Goal: Task Accomplishment & Management: Manage account settings

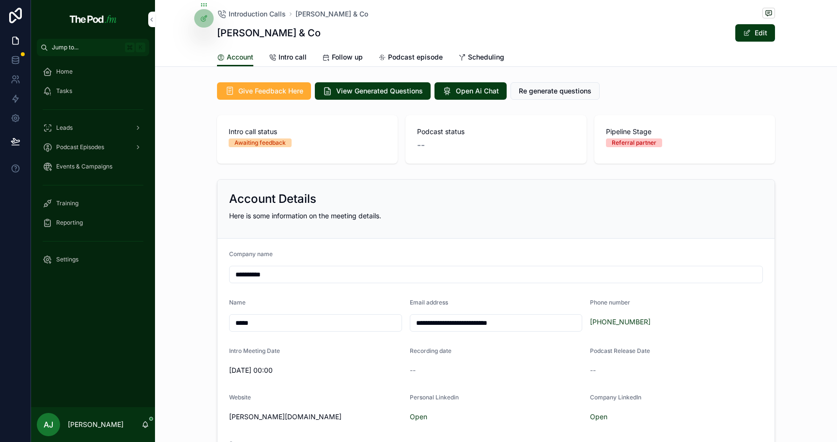
click at [398, 61] on span "Podcast episode" at bounding box center [415, 57] width 55 height 10
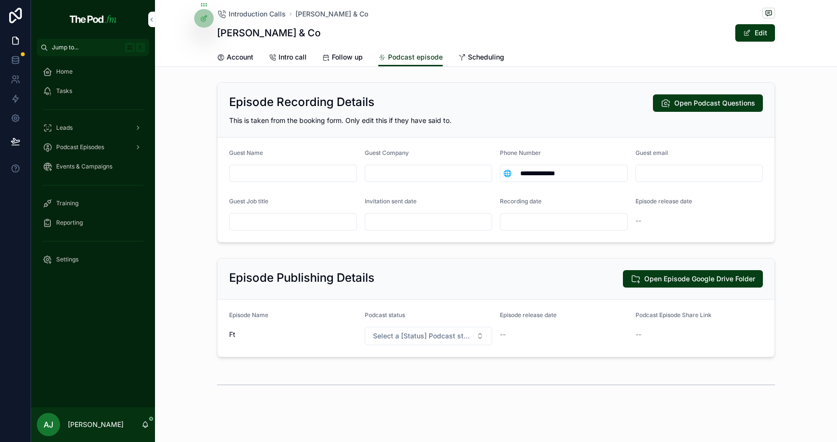
click at [284, 54] on span "Intro call" at bounding box center [293, 57] width 28 height 10
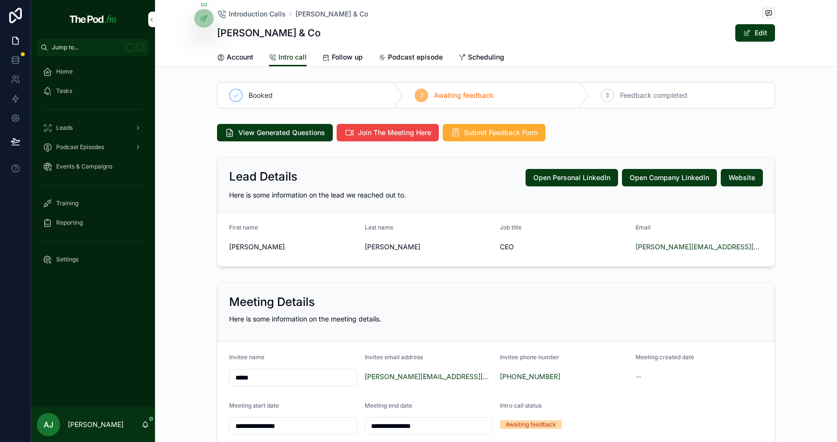
click at [171, 431] on div "**********" at bounding box center [496, 365] width 682 height 172
click at [206, 21] on icon at bounding box center [204, 19] width 8 height 8
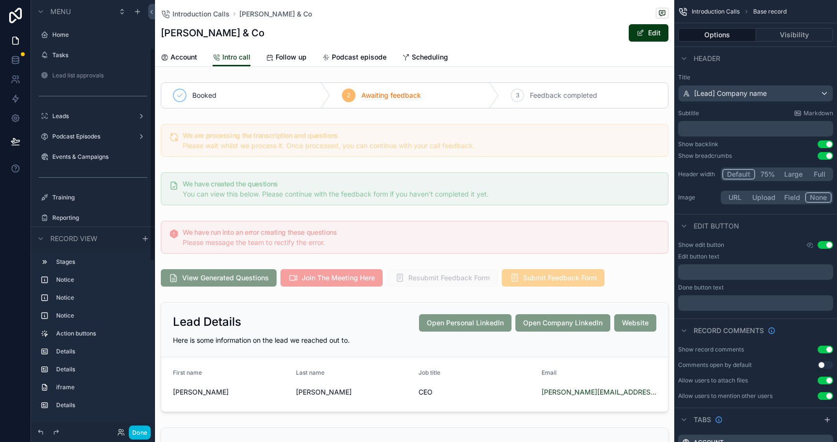
scroll to position [96, 0]
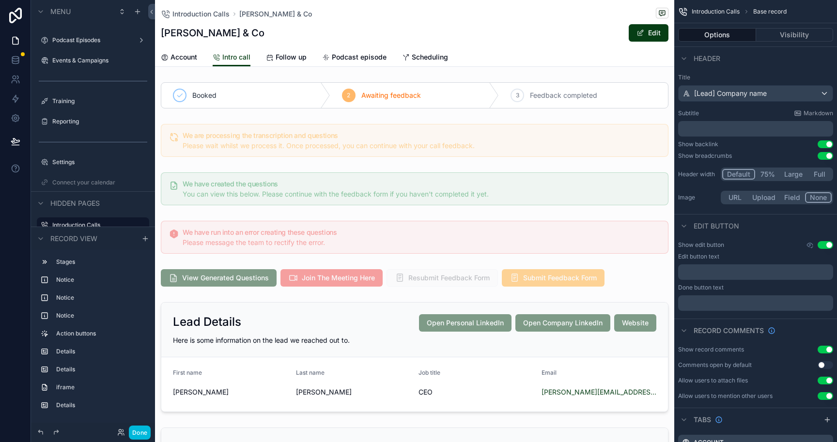
click at [357, 57] on span "Podcast episode" at bounding box center [359, 57] width 55 height 10
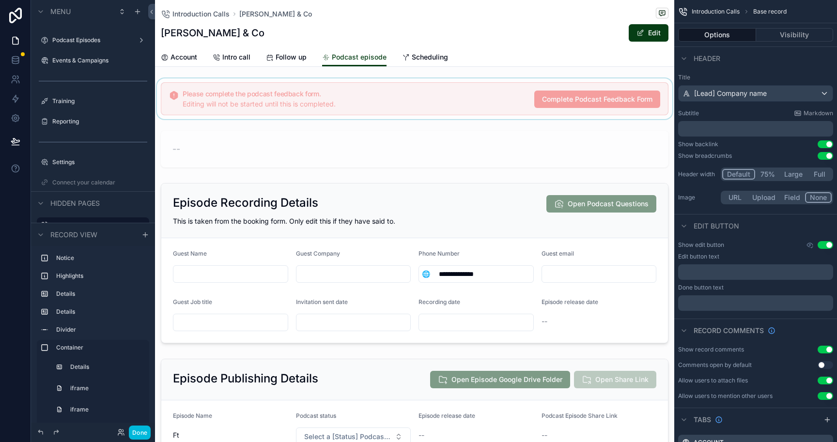
click at [487, 105] on div "scrollable content" at bounding box center [414, 98] width 519 height 41
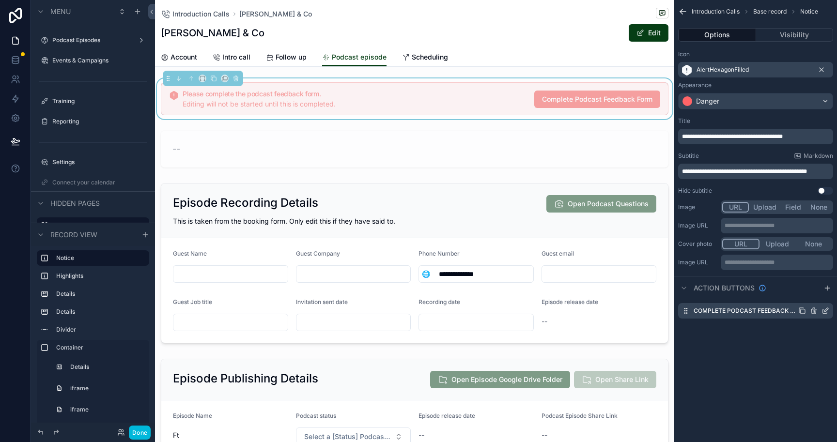
click at [829, 310] on icon "scrollable content" at bounding box center [826, 311] width 8 height 8
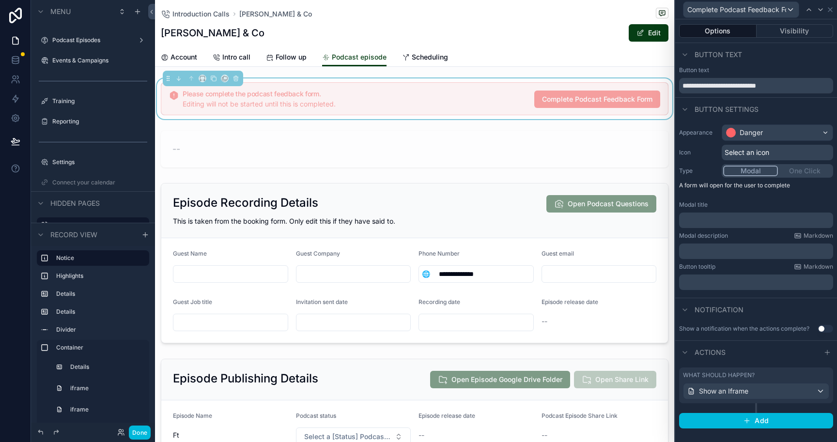
click at [790, 404] on div "What should happen? Show an Iframe" at bounding box center [756, 391] width 154 height 46
click at [790, 397] on div "Show an Iframe" at bounding box center [756, 392] width 145 height 16
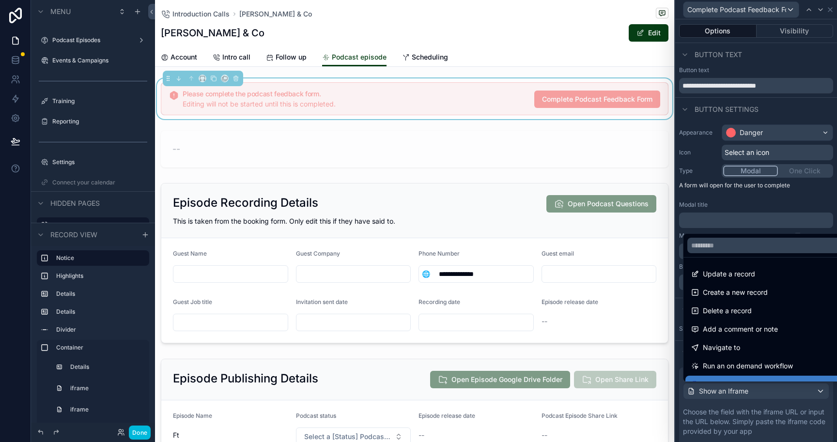
click at [761, 428] on div at bounding box center [756, 221] width 162 height 442
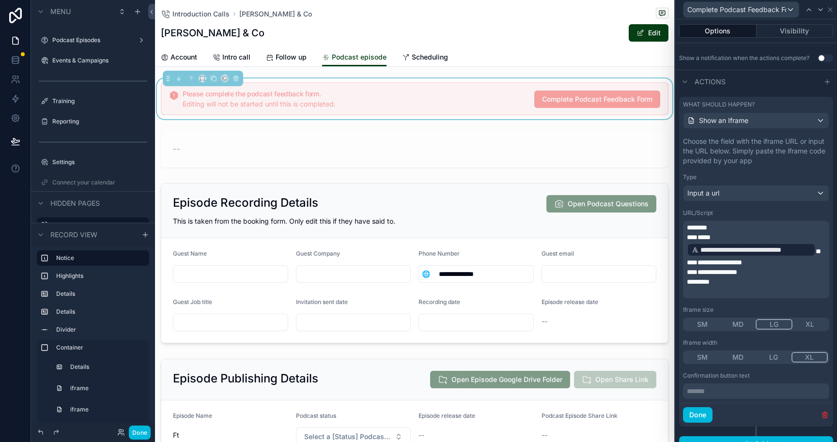
scroll to position [284, 0]
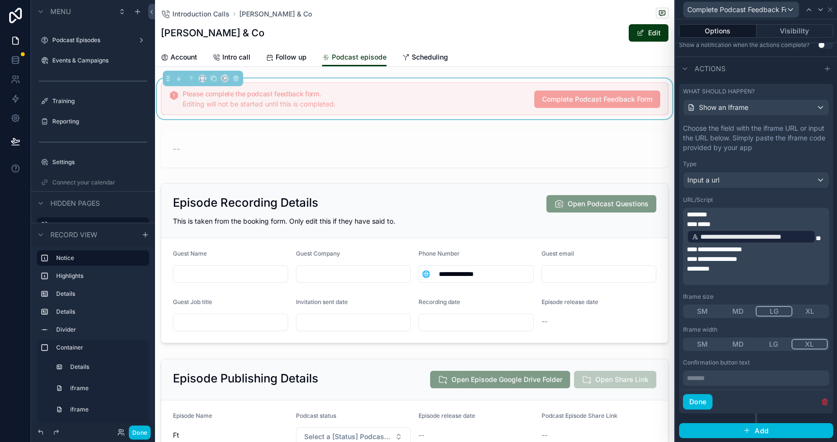
click at [754, 381] on p "******* ﻿" at bounding box center [757, 378] width 140 height 10
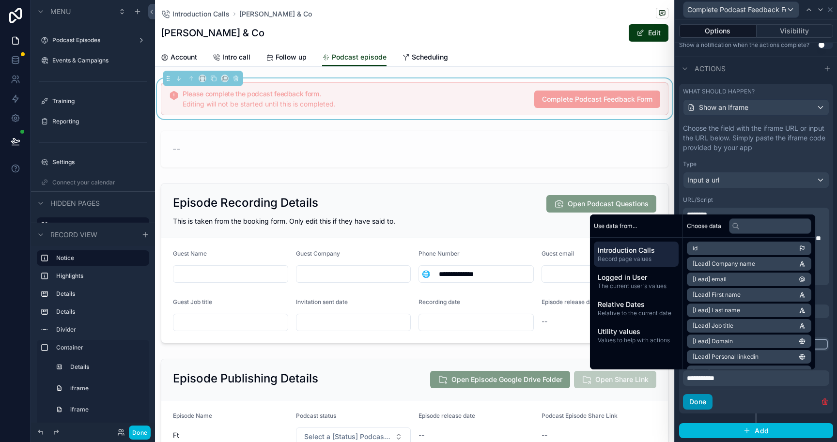
click at [690, 399] on button "Done" at bounding box center [698, 402] width 30 height 16
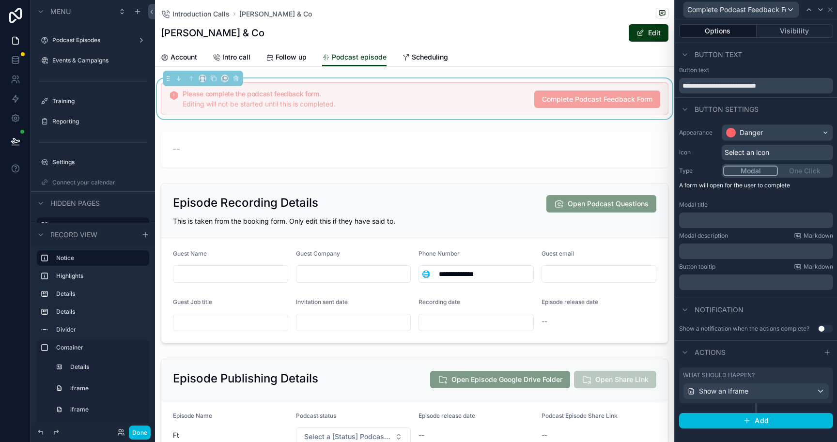
click at [828, 328] on button "Use setting" at bounding box center [826, 329] width 16 height 8
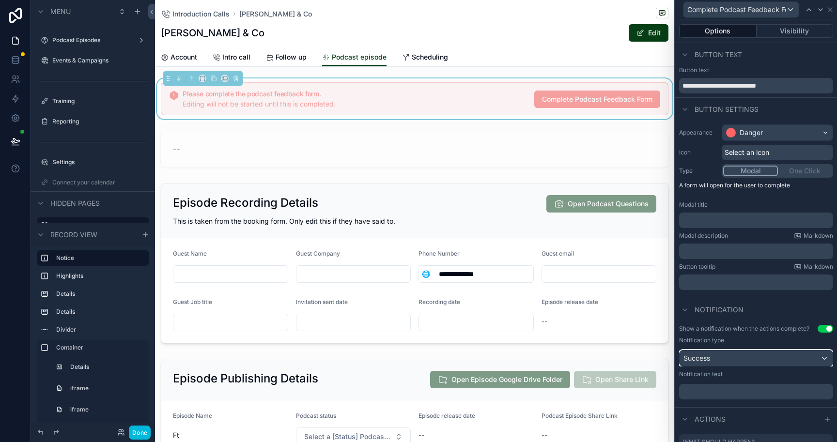
click at [795, 360] on div "Success" at bounding box center [756, 359] width 153 height 16
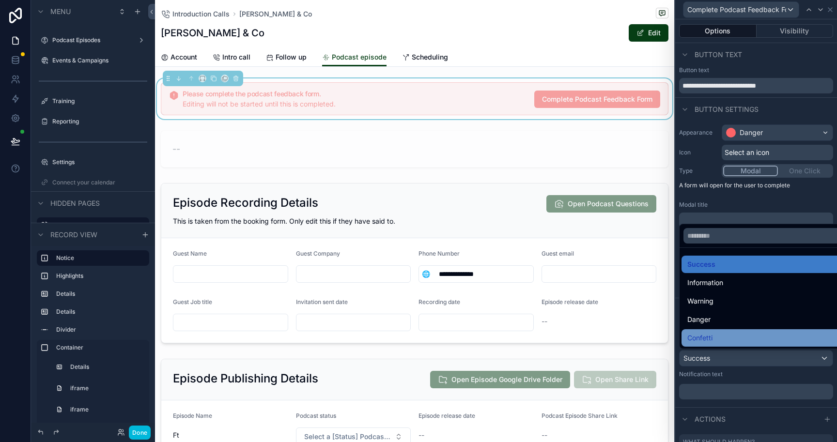
click at [749, 335] on div "Confetti" at bounding box center [763, 338] width 153 height 12
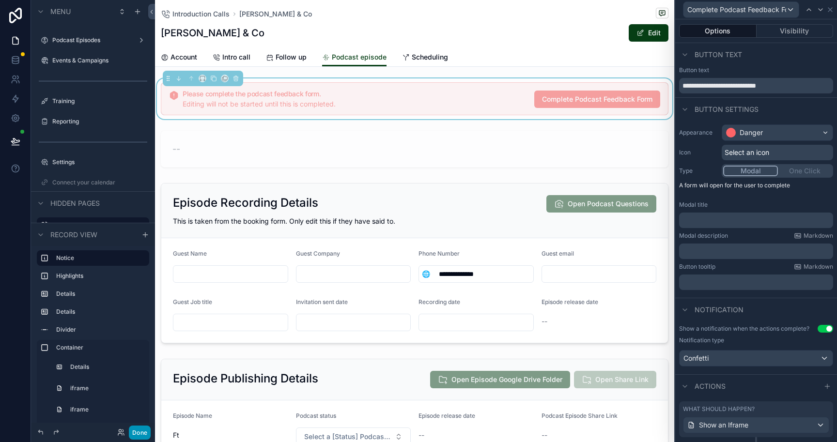
click at [140, 435] on button "Done" at bounding box center [140, 433] width 22 height 14
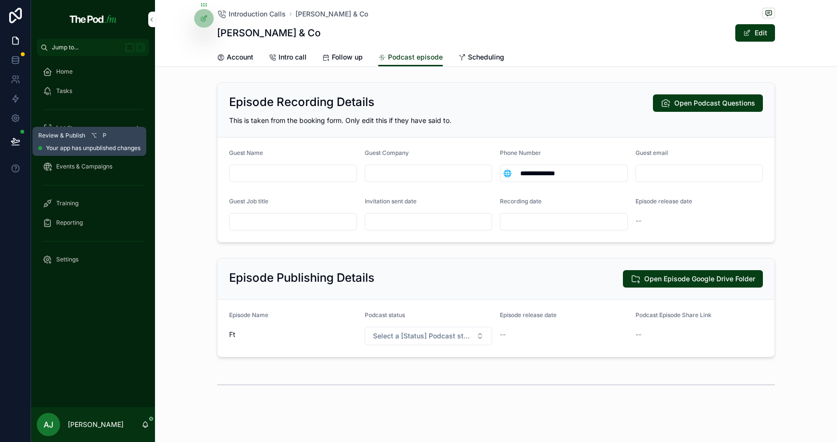
click at [13, 140] on icon at bounding box center [15, 141] width 8 height 5
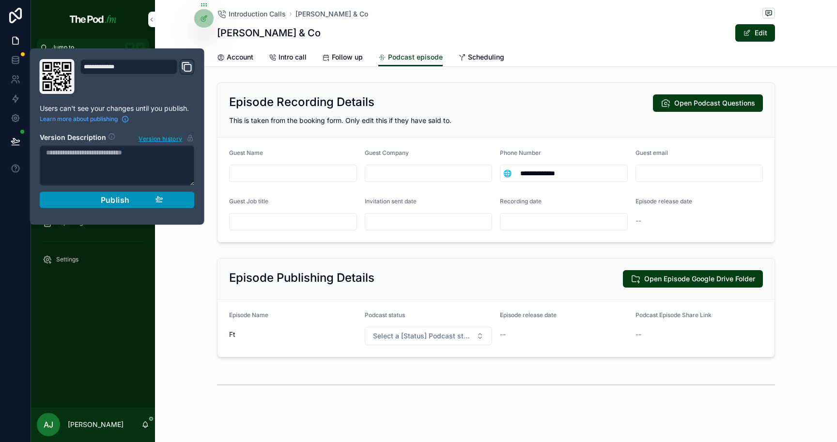
click at [104, 200] on span "Publish" at bounding box center [115, 200] width 29 height 10
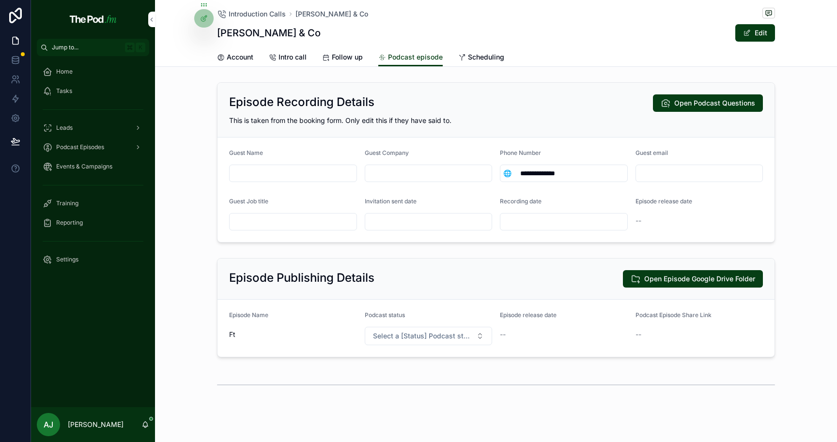
click at [394, 104] on div "Episode Recording Details Open Podcast Questions" at bounding box center [496, 102] width 534 height 17
click at [380, 333] on span "Select a [Status] Podcast status" at bounding box center [423, 336] width 100 height 10
click at [420, 295] on div "Episode Publishing Details Open Episode Google Drive Folder" at bounding box center [496, 279] width 557 height 41
click at [270, 18] on span "Introduction Calls" at bounding box center [257, 14] width 57 height 10
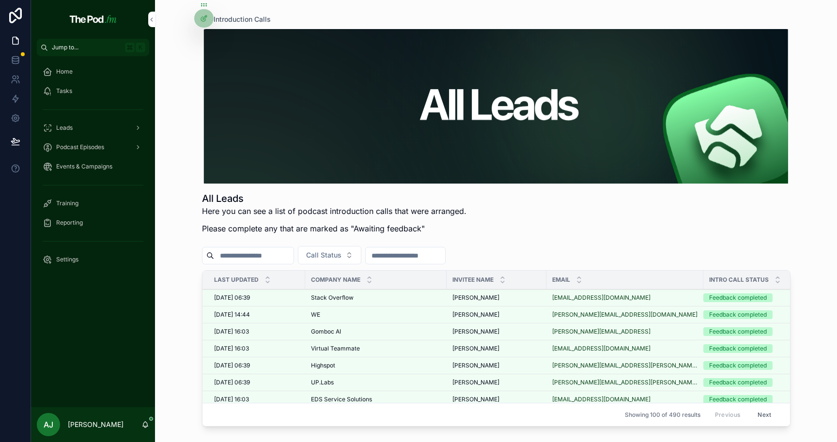
scroll to position [1602, 0]
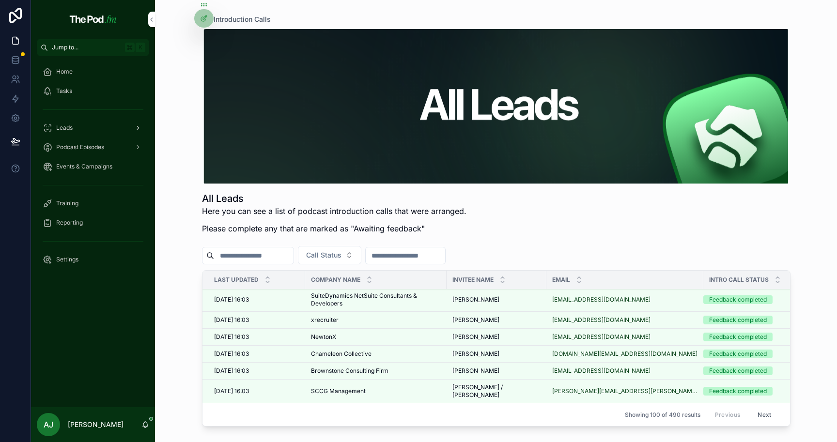
click at [135, 128] on icon "scrollable content" at bounding box center [138, 127] width 7 height 7
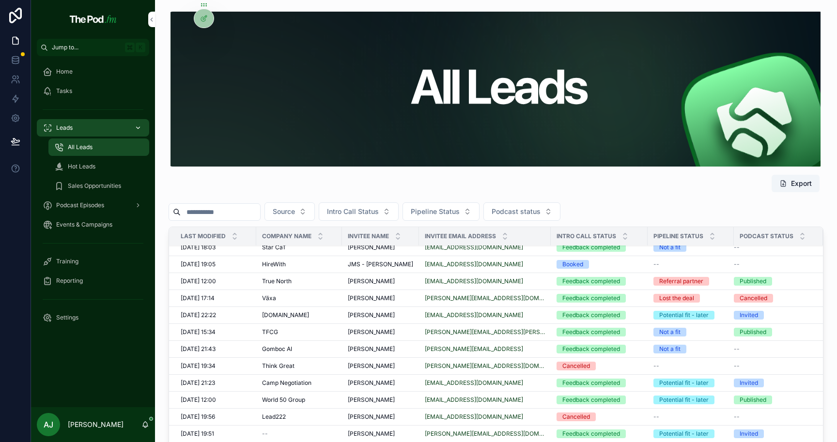
click at [392, 278] on div "[PERSON_NAME] [PERSON_NAME]" at bounding box center [380, 282] width 65 height 8
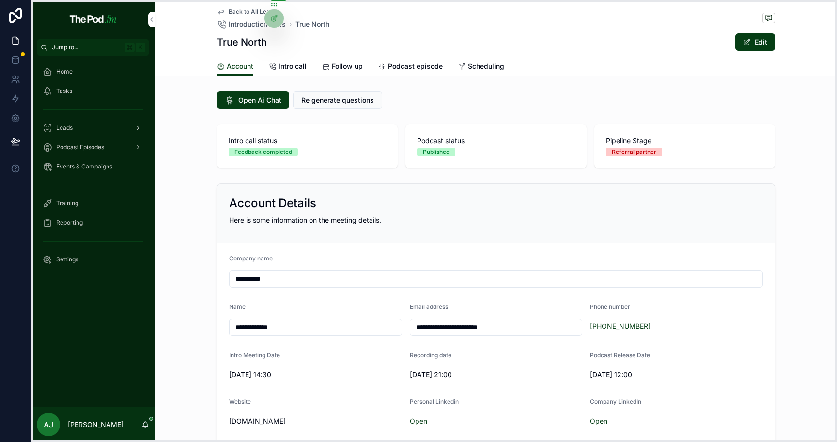
drag, startPoint x: 202, startPoint y: 5, endPoint x: 536, endPoint y: 5, distance: 333.3
click at [278, 5] on icon at bounding box center [274, 5] width 8 height 8
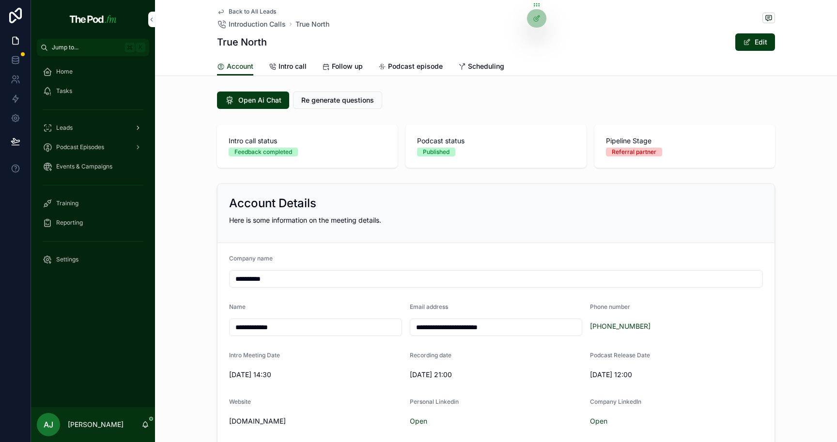
click at [260, 10] on span "Back to All Leads" at bounding box center [252, 12] width 47 height 8
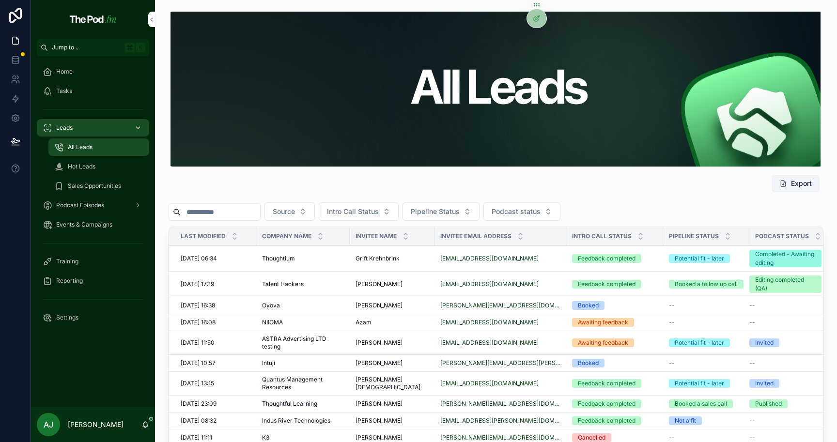
click at [310, 252] on td "Thoughtium Thoughtium" at bounding box center [302, 259] width 93 height 26
click at [290, 257] on span "Thoughtium" at bounding box center [278, 259] width 33 height 8
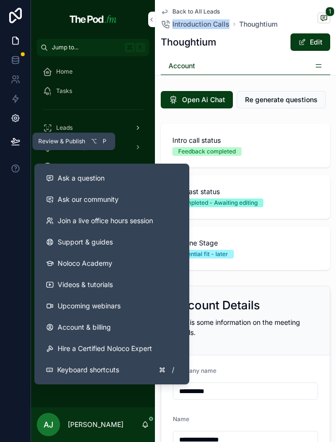
click at [10, 112] on link at bounding box center [15, 118] width 31 height 19
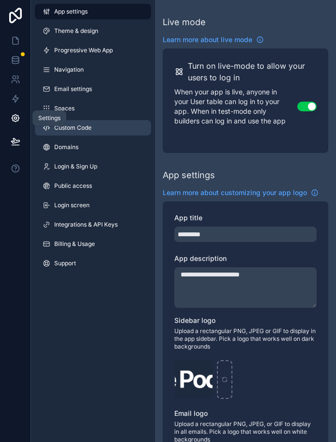
click at [55, 127] on span "Custom Code" at bounding box center [72, 128] width 37 height 8
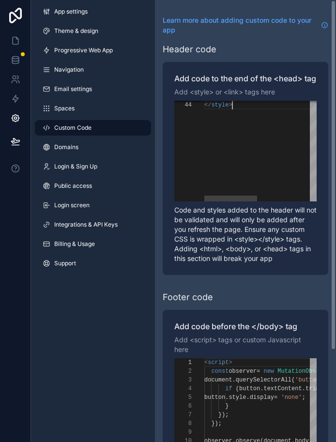
scroll to position [26, 28]
paste textarea "**********"
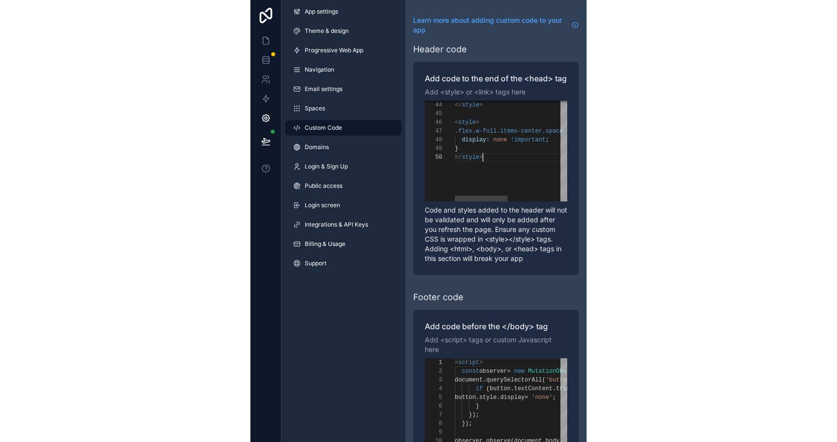
scroll to position [78, 28]
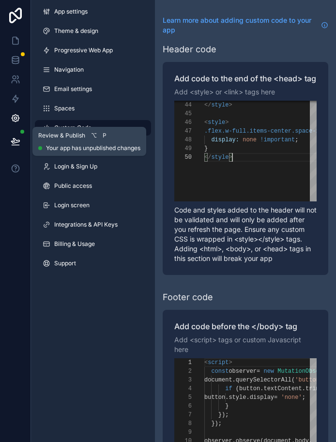
type textarea "**********"
click at [7, 138] on button at bounding box center [15, 141] width 21 height 27
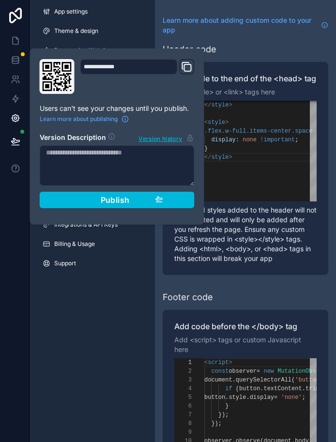
click at [116, 208] on div "**********" at bounding box center [117, 136] width 163 height 155
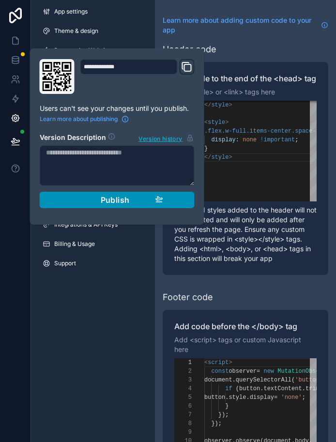
click at [116, 203] on span "Publish" at bounding box center [115, 200] width 29 height 10
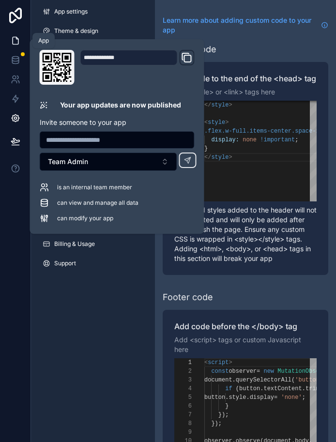
click at [14, 43] on icon at bounding box center [16, 41] width 10 height 10
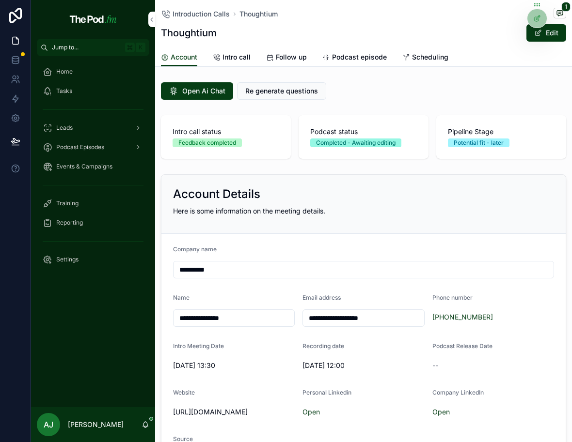
click at [369, 62] on link "Podcast episode" at bounding box center [354, 57] width 64 height 19
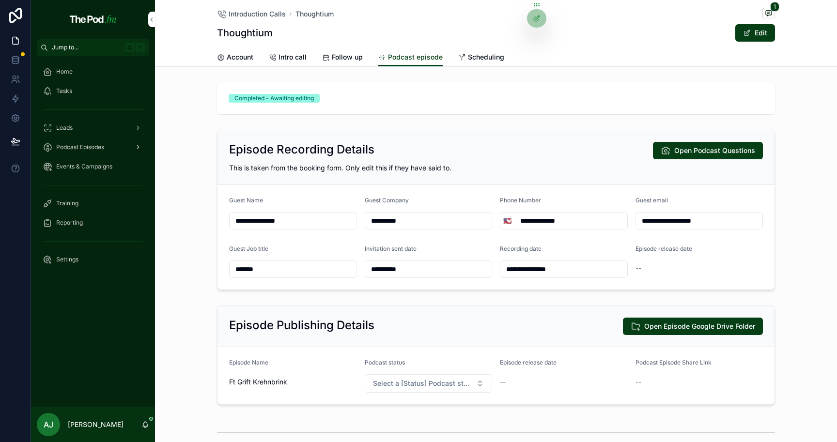
click at [85, 145] on span "Podcast Episodes" at bounding box center [80, 147] width 48 height 8
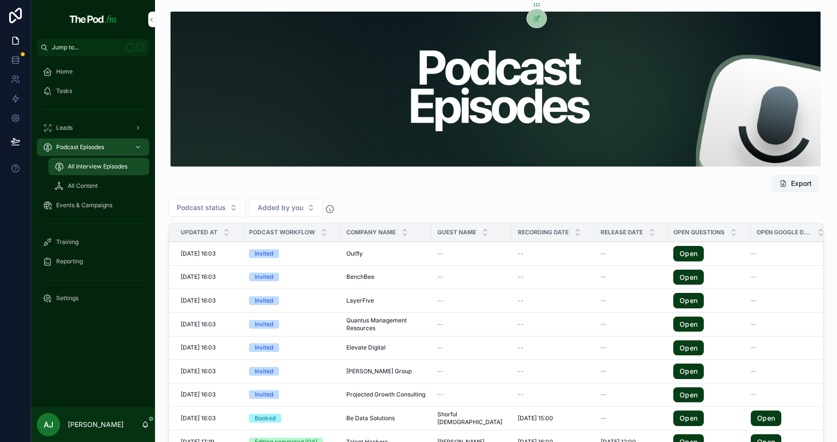
click at [323, 255] on div "Invited" at bounding box center [292, 253] width 86 height 9
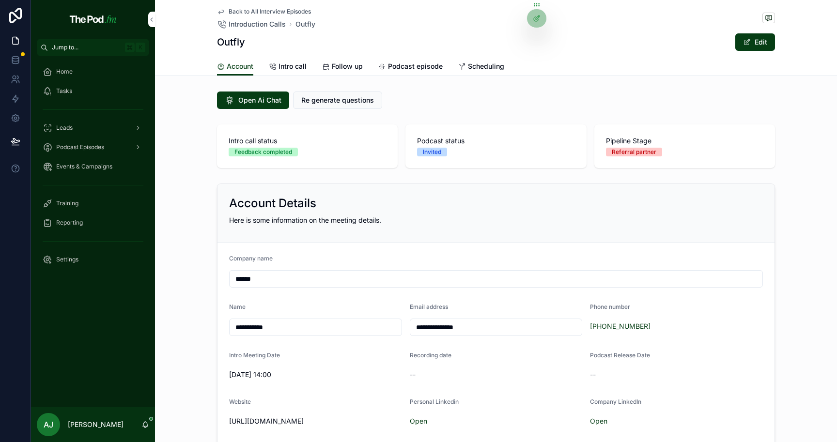
click at [279, 68] on span "Intro call" at bounding box center [293, 67] width 28 height 10
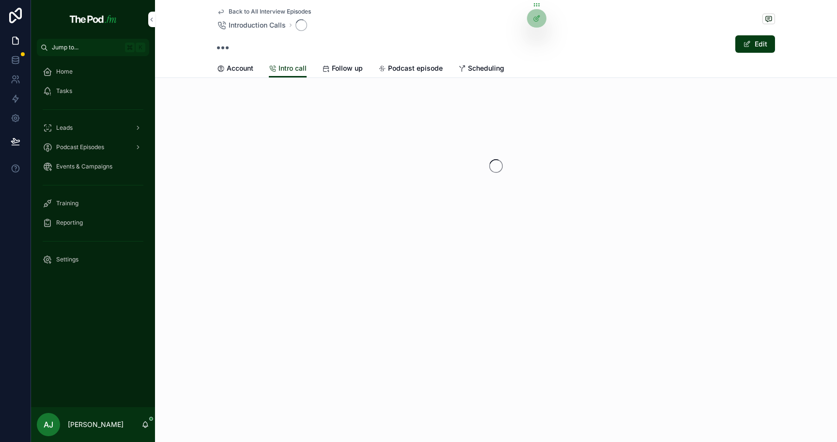
click at [323, 67] on icon "scrollable content" at bounding box center [326, 69] width 8 height 8
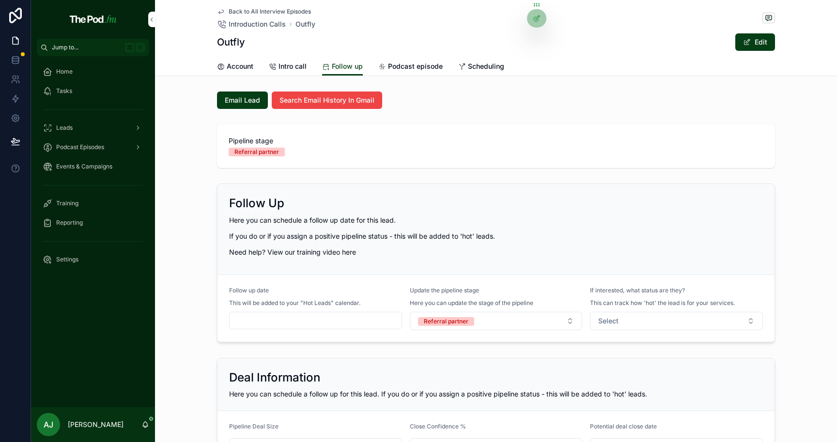
click at [388, 68] on span "Podcast episode" at bounding box center [415, 67] width 55 height 10
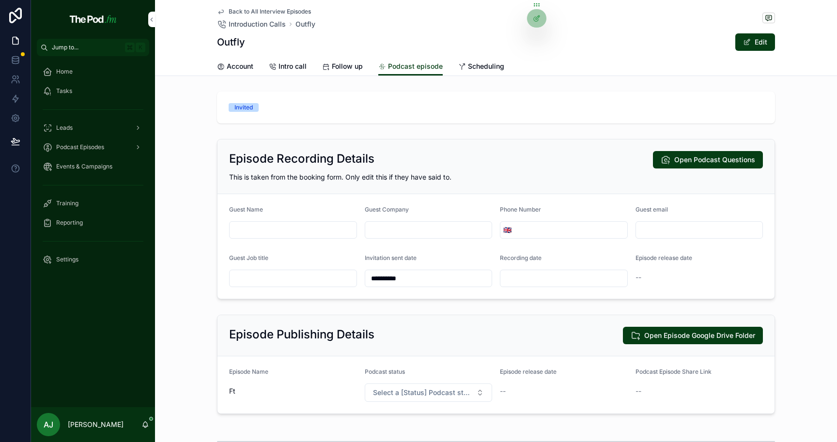
click at [468, 67] on span "Scheduling" at bounding box center [486, 67] width 36 height 10
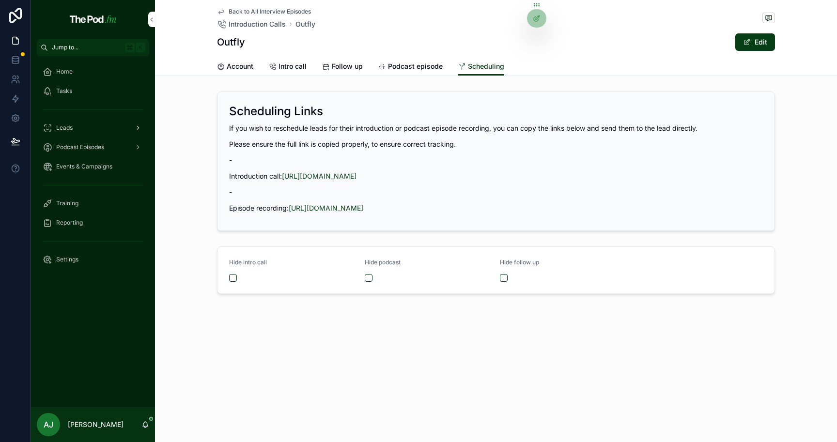
click at [95, 128] on div "Leads" at bounding box center [93, 128] width 101 height 16
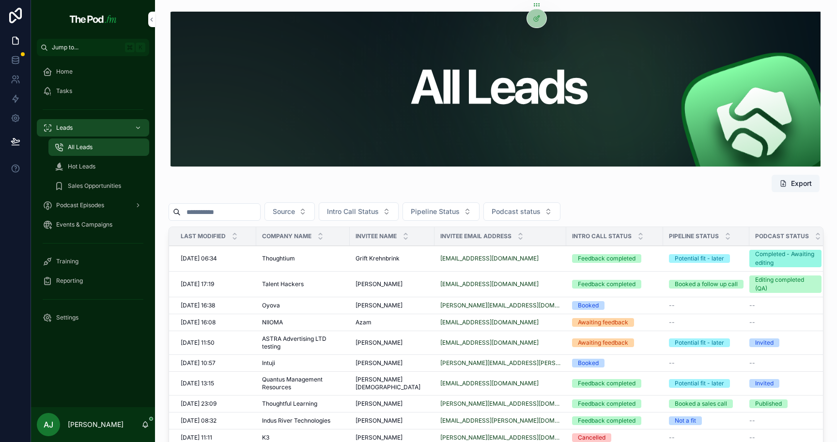
click at [292, 255] on span "Thoughtium" at bounding box center [278, 259] width 33 height 8
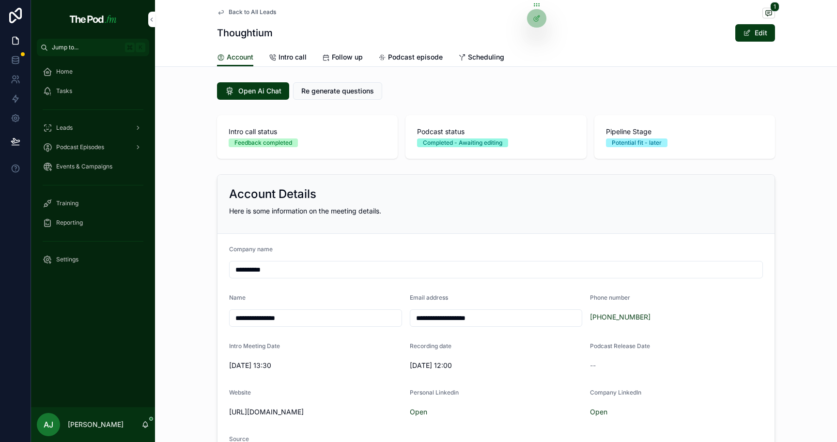
click at [279, 57] on span "Intro call" at bounding box center [293, 57] width 28 height 10
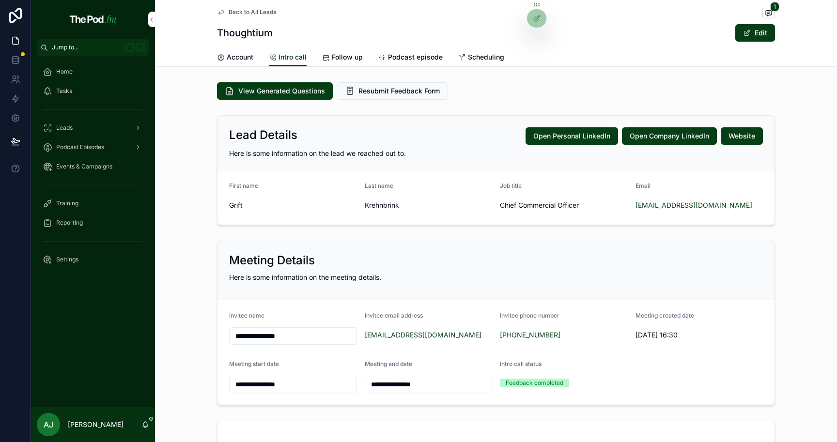
click at [347, 61] on span "Follow up" at bounding box center [347, 57] width 31 height 10
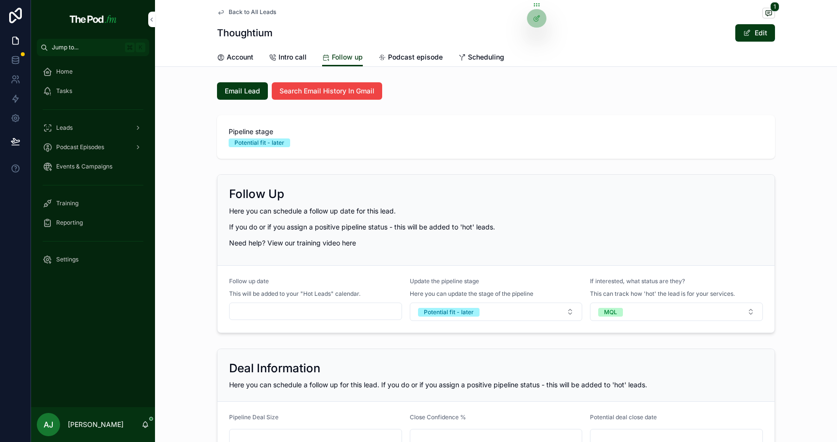
click at [406, 60] on span "Podcast episode" at bounding box center [415, 57] width 55 height 10
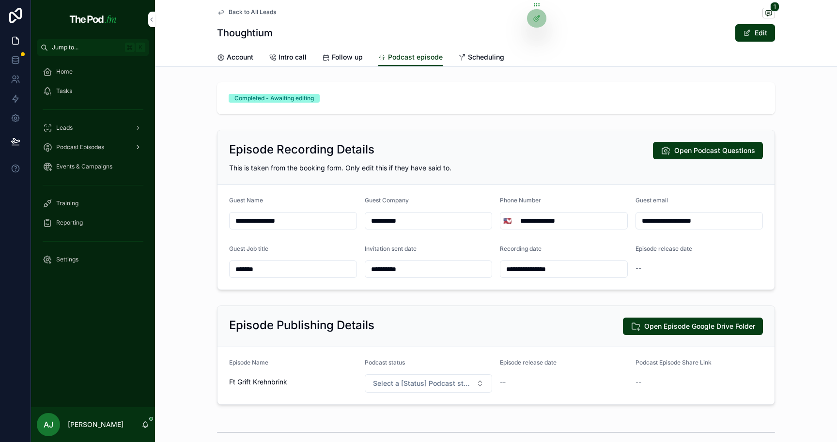
click at [115, 149] on div "Podcast Episodes" at bounding box center [93, 148] width 101 height 16
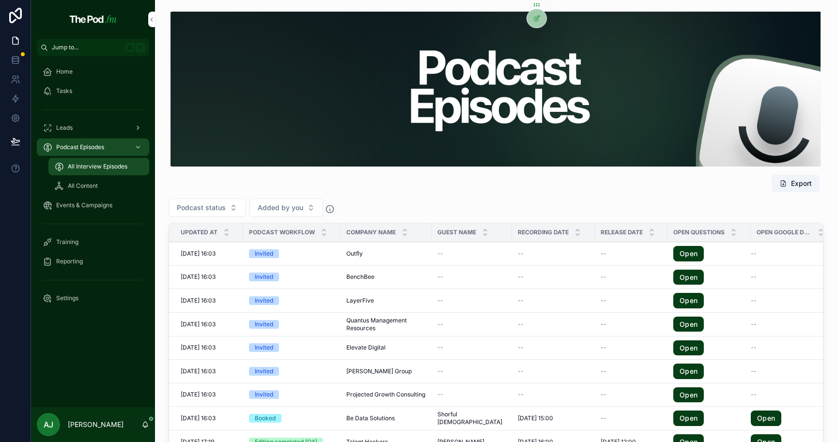
click at [90, 122] on div "Leads" at bounding box center [93, 128] width 101 height 16
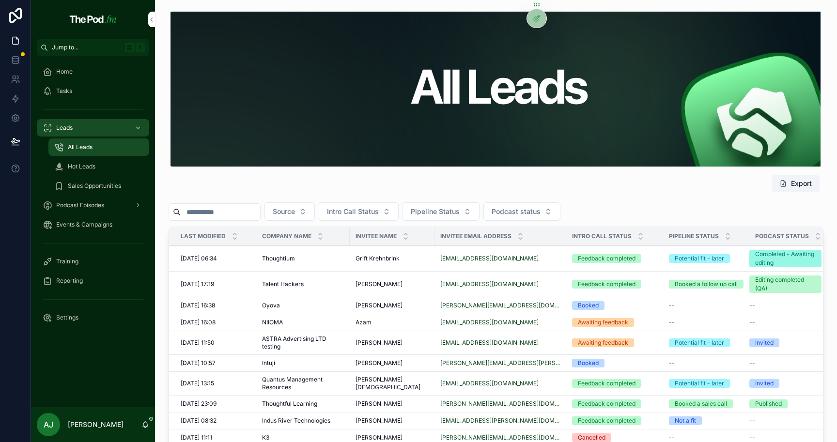
click at [246, 251] on td "09/10/2025 06:34 09/10/2025 06:34" at bounding box center [212, 259] width 87 height 26
click at [241, 256] on div "09/10/2025 06:34 09/10/2025 06:34" at bounding box center [216, 259] width 70 height 8
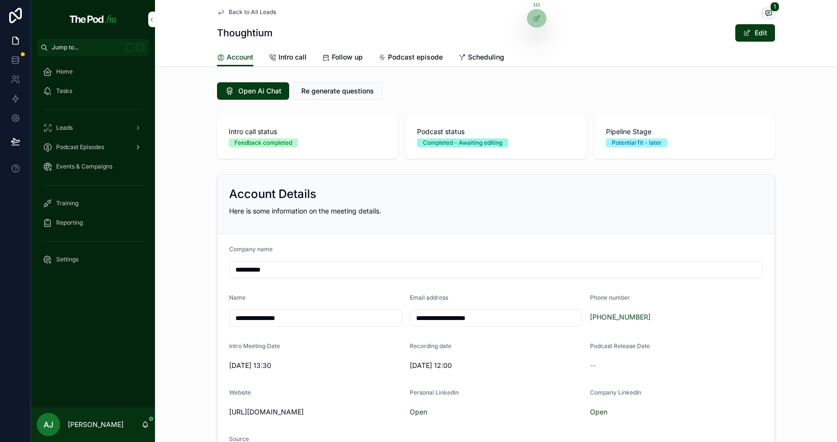
click at [122, 151] on div "Podcast Episodes" at bounding box center [93, 148] width 101 height 16
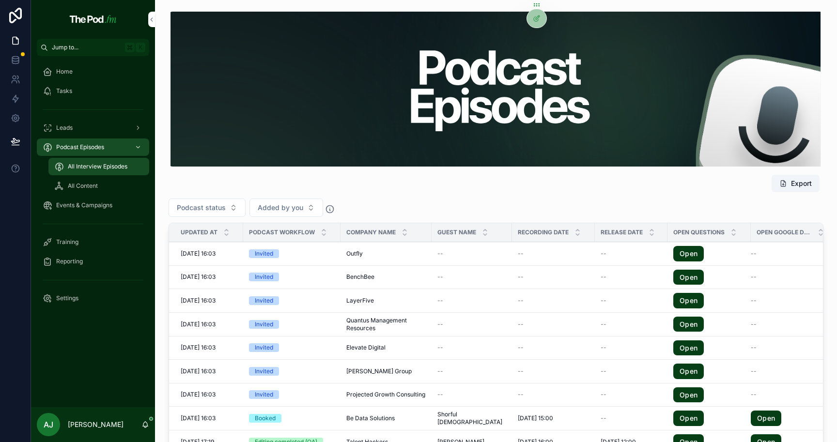
click at [357, 325] on span "Quantus Management Resources" at bounding box center [385, 325] width 79 height 16
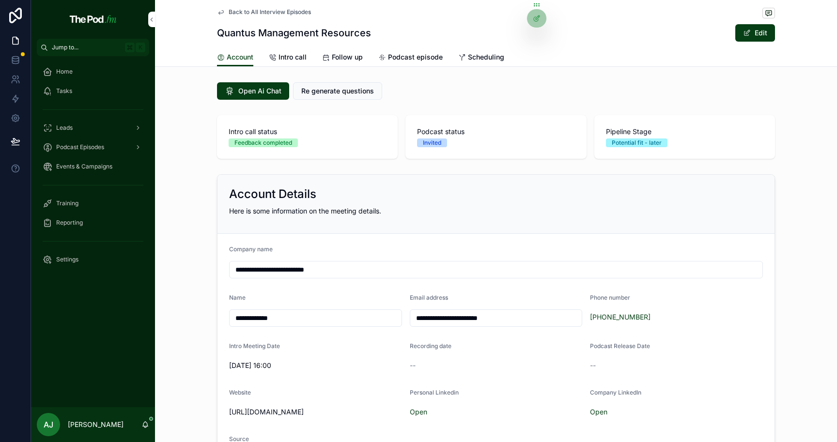
click at [292, 9] on span "Back to All Interview Episodes" at bounding box center [270, 12] width 82 height 8
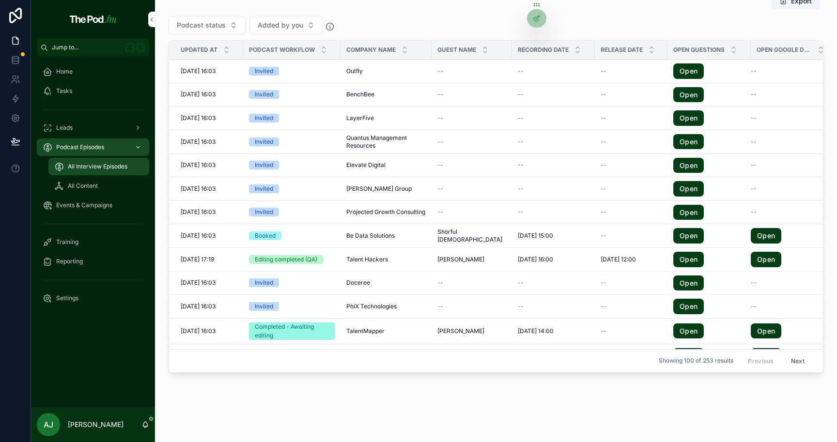
scroll to position [199, 0]
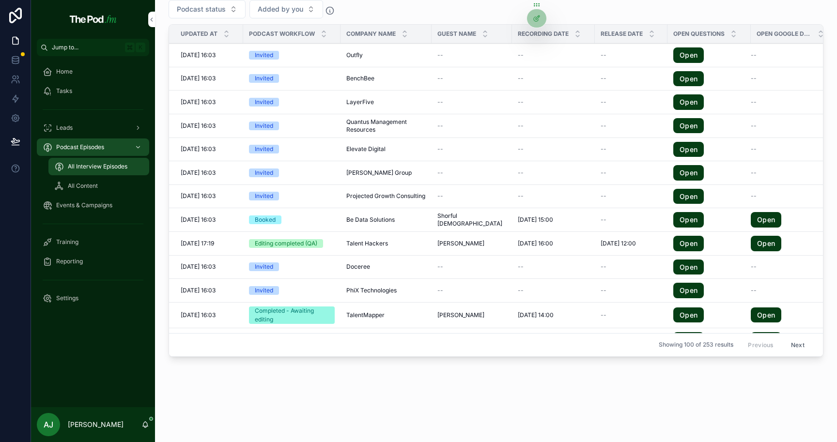
click at [66, 204] on span "Events & Campaigns" at bounding box center [84, 206] width 56 height 8
